Goal: Task Accomplishment & Management: Use online tool/utility

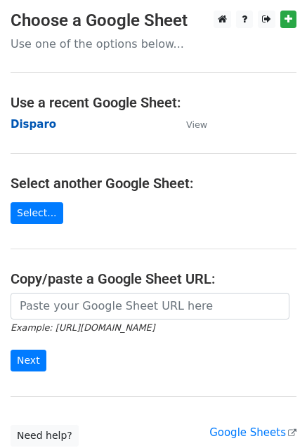
click at [26, 124] on strong "Disparo" at bounding box center [34, 124] width 46 height 13
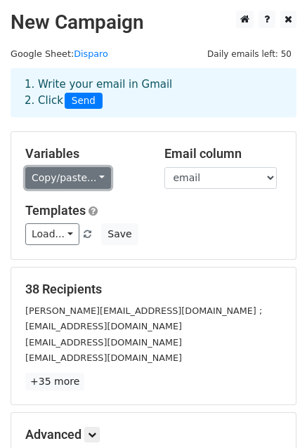
click at [84, 176] on link "Copy/paste..." at bounding box center [68, 178] width 86 height 22
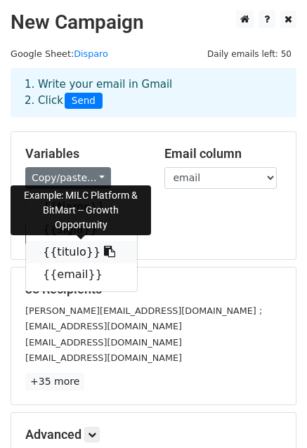
click at [74, 253] on link "{{titulo}}" at bounding box center [81, 252] width 111 height 22
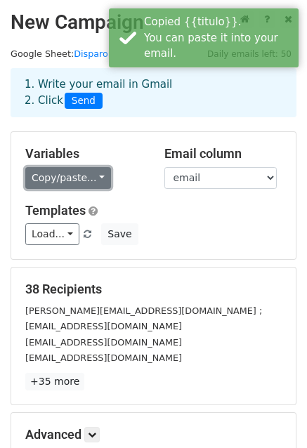
click at [77, 177] on link "Copy/paste..." at bounding box center [68, 178] width 86 height 22
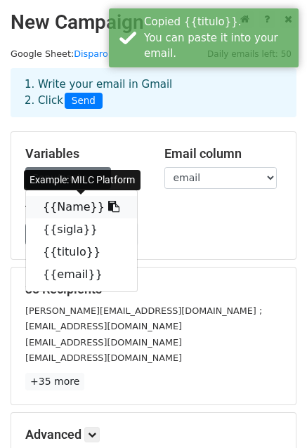
click at [82, 209] on link "{{Name}}" at bounding box center [81, 207] width 111 height 22
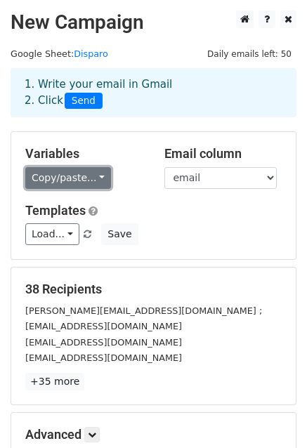
click at [81, 175] on link "Copy/paste..." at bounding box center [68, 178] width 86 height 22
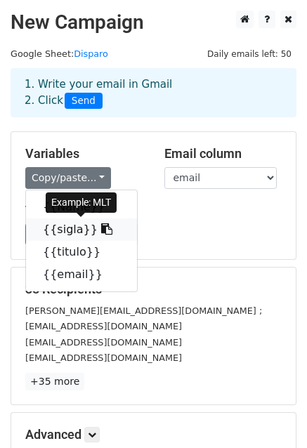
click at [67, 227] on link "{{sigla}}" at bounding box center [81, 229] width 111 height 22
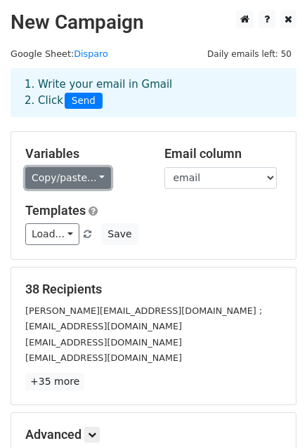
click at [90, 180] on link "Copy/paste..." at bounding box center [68, 178] width 86 height 22
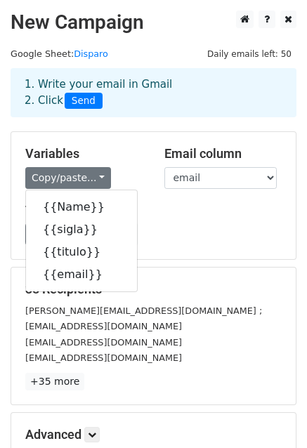
click at [147, 221] on div "Templates Load... No templates saved Save" at bounding box center [153, 224] width 277 height 43
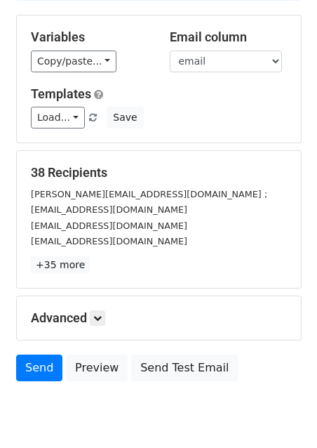
scroll to position [152, 0]
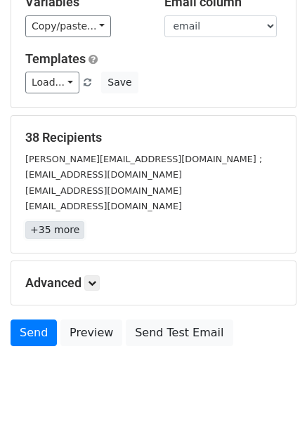
click at [39, 221] on link "+35 more" at bounding box center [54, 230] width 59 height 18
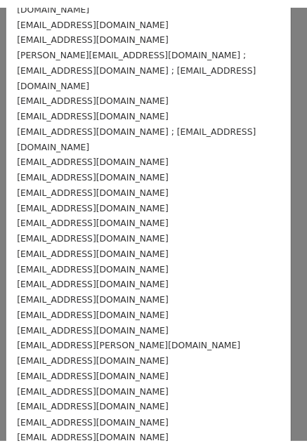
scroll to position [294, 0]
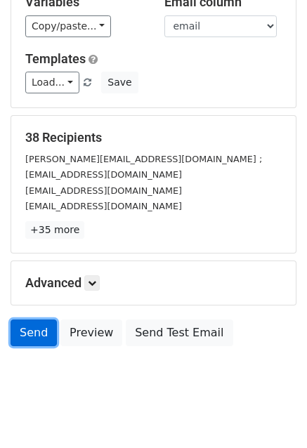
click at [39, 319] on link "Send" at bounding box center [34, 332] width 46 height 27
